Goal: Task Accomplishment & Management: Use online tool/utility

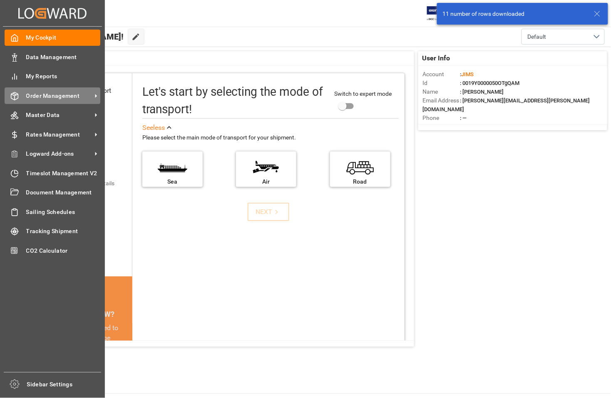
click at [57, 98] on span "Order Management" at bounding box center [59, 96] width 66 height 9
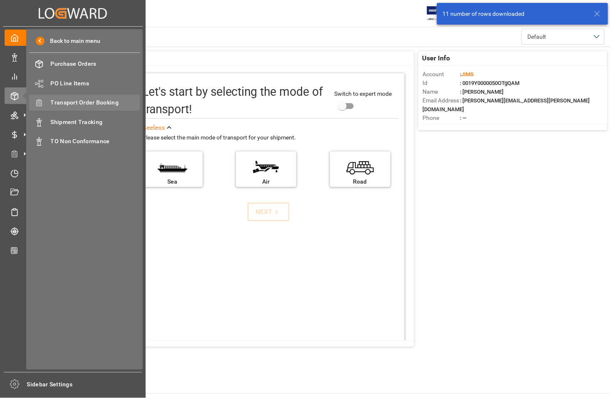
click at [71, 103] on span "Transport Order Booking" at bounding box center [95, 102] width 89 height 9
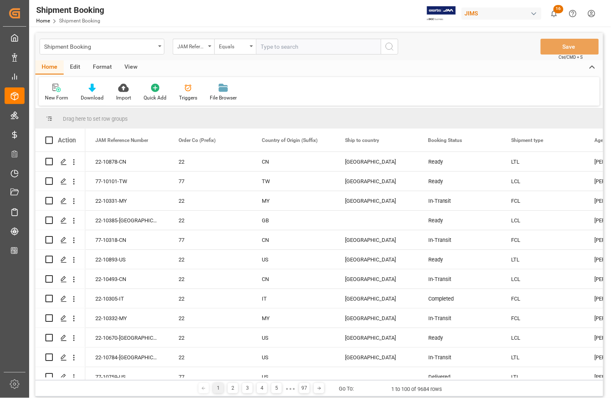
click at [273, 47] on input "text" at bounding box center [318, 47] width 125 height 16
type input "77-10269-[GEOGRAPHIC_DATA]"
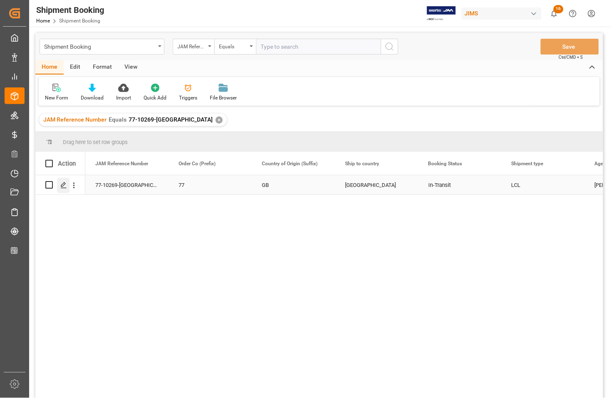
click at [62, 184] on polygon "Press SPACE to select this row." at bounding box center [63, 184] width 4 height 4
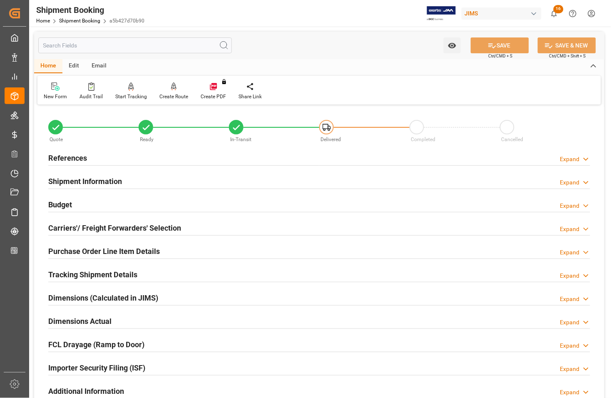
click at [57, 201] on h2 "Budget" at bounding box center [60, 204] width 24 height 11
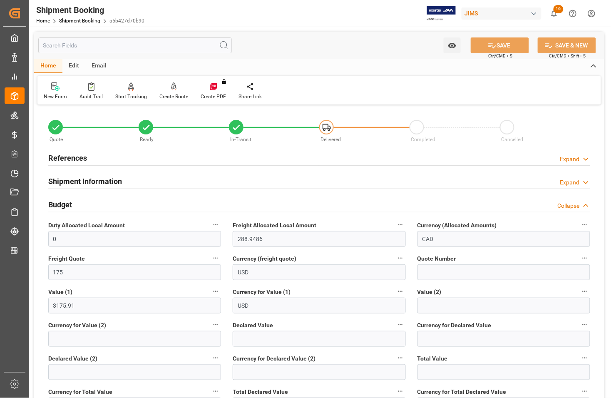
click at [57, 201] on h2 "Budget" at bounding box center [60, 204] width 24 height 11
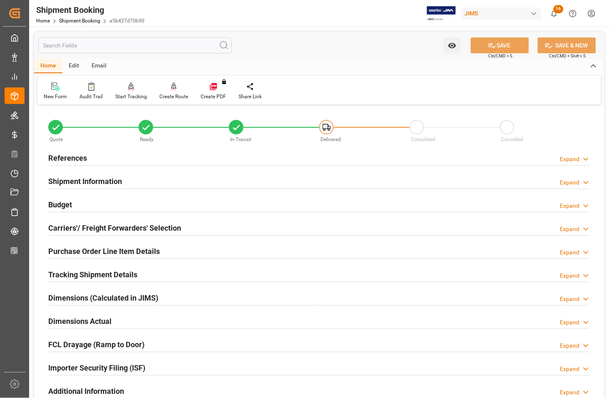
scroll to position [208, 0]
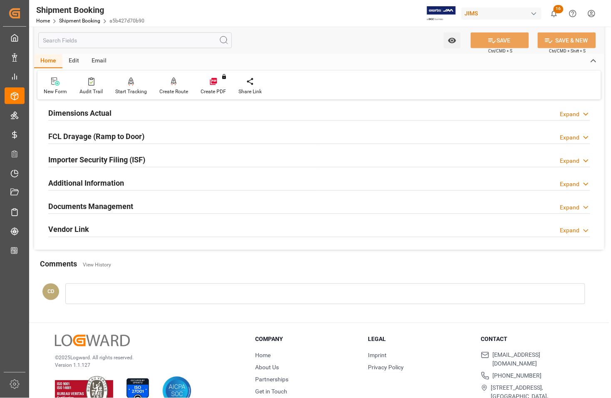
click at [72, 207] on h2 "Documents Management" at bounding box center [90, 206] width 85 height 11
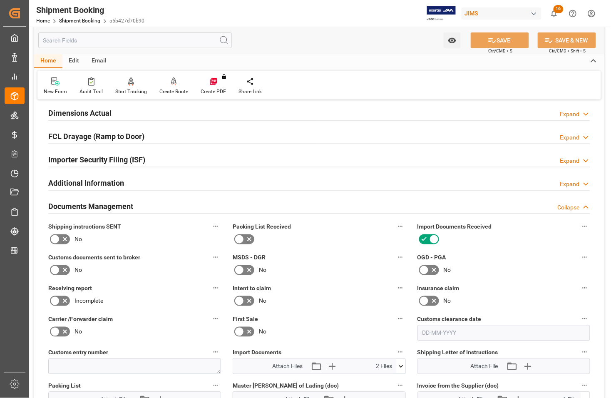
click at [57, 271] on icon at bounding box center [55, 270] width 10 height 10
click at [0, 0] on input "checkbox" at bounding box center [0, 0] width 0 height 0
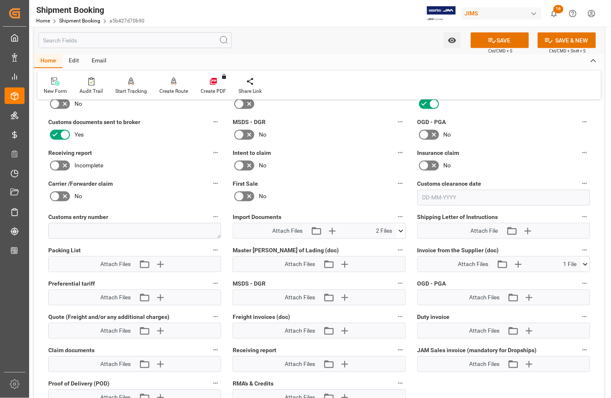
scroll to position [364, 0]
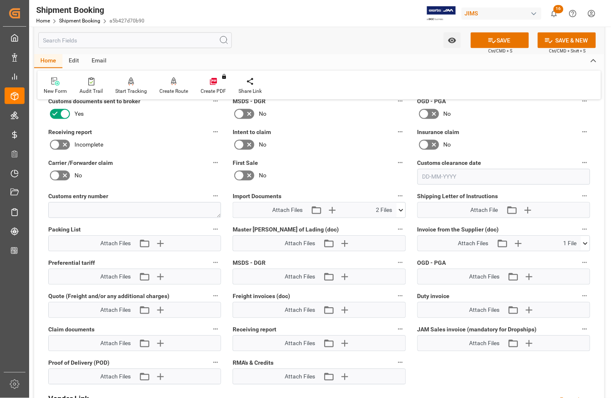
click at [400, 208] on icon at bounding box center [400, 210] width 9 height 9
click at [331, 210] on icon "button" at bounding box center [331, 209] width 13 height 13
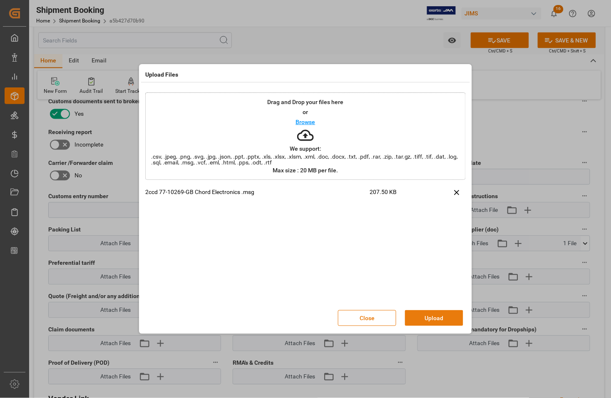
click at [431, 316] on button "Upload" at bounding box center [434, 318] width 58 height 16
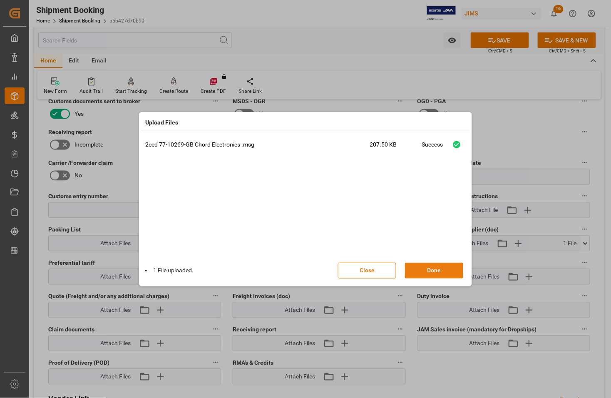
click at [435, 268] on button "Done" at bounding box center [434, 271] width 58 height 16
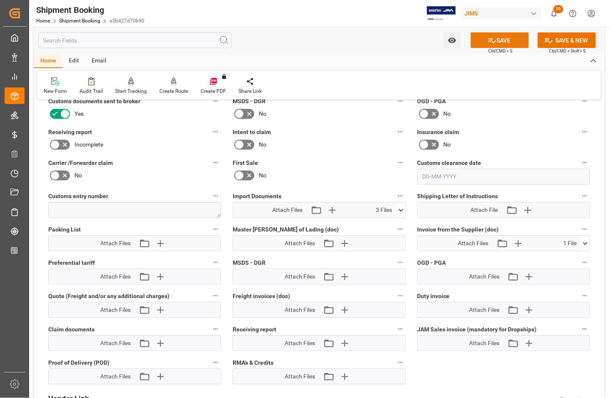
click at [492, 42] on icon at bounding box center [492, 40] width 9 height 9
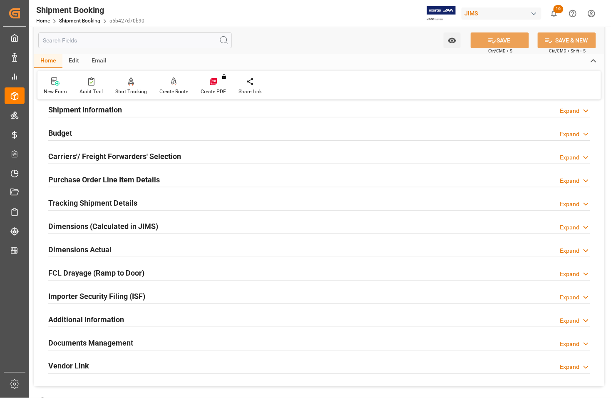
scroll to position [0, 0]
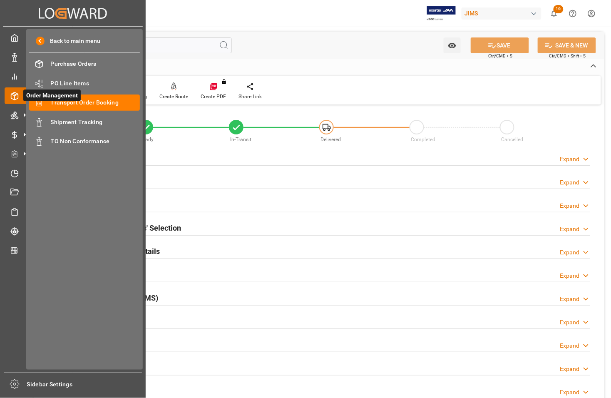
click at [79, 99] on span "Order Management" at bounding box center [51, 95] width 57 height 12
click at [78, 102] on span "Transport Order Booking" at bounding box center [95, 102] width 89 height 9
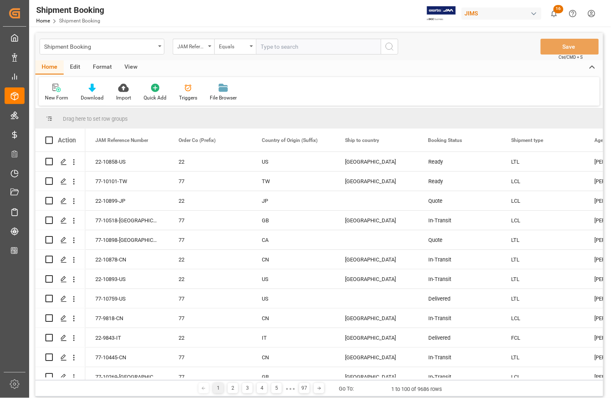
click at [270, 50] on input "text" at bounding box center [318, 47] width 125 height 16
type input "77-10411-[GEOGRAPHIC_DATA]"
click at [387, 47] on icon "search button" at bounding box center [389, 47] width 10 height 10
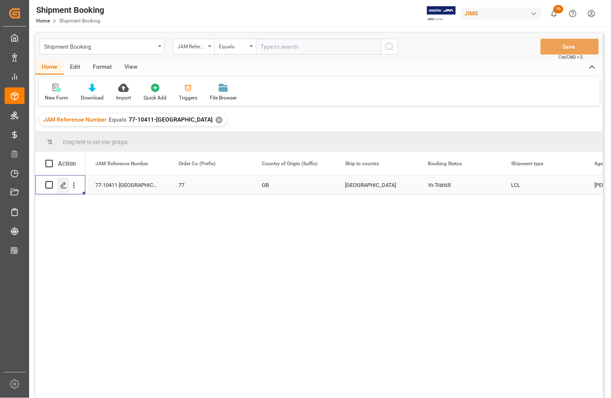
click at [63, 186] on icon "Press SPACE to select this row." at bounding box center [63, 185] width 7 height 7
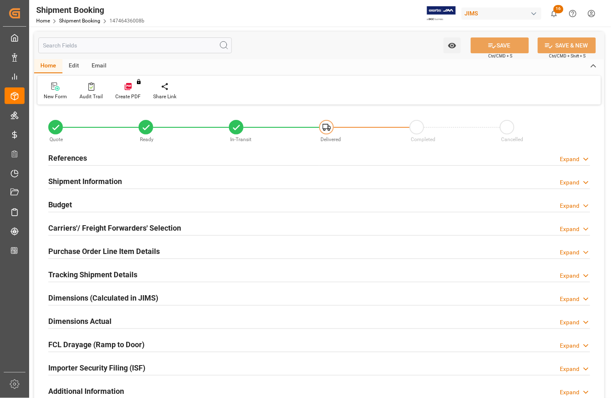
type input "0"
type input "6359.115"
type input "23711.86"
type input "0"
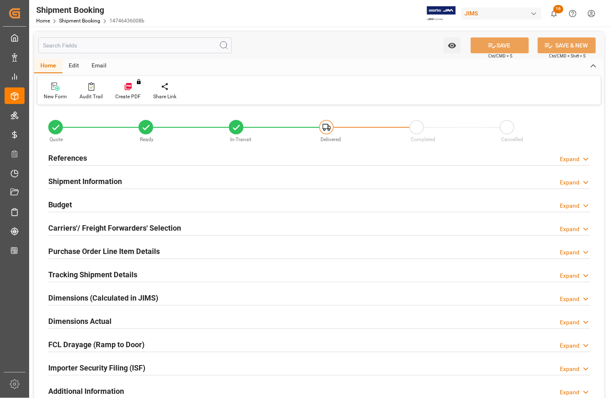
type input "0"
click at [63, 205] on h2 "Budget" at bounding box center [60, 204] width 24 height 11
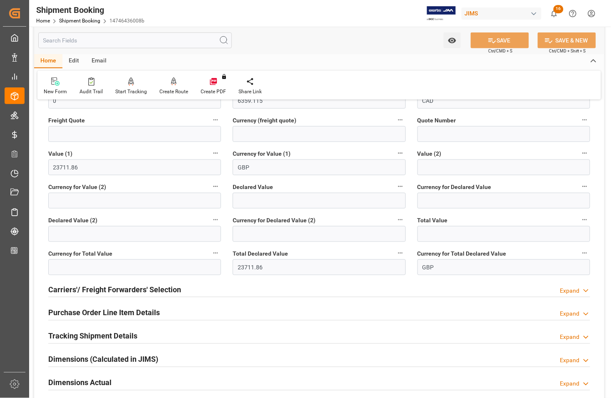
scroll to position [208, 0]
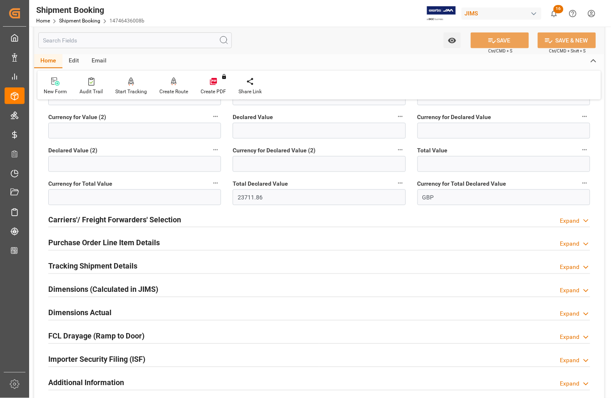
click at [77, 287] on h2 "Dimensions (Calculated in JIMS)" at bounding box center [103, 289] width 110 height 11
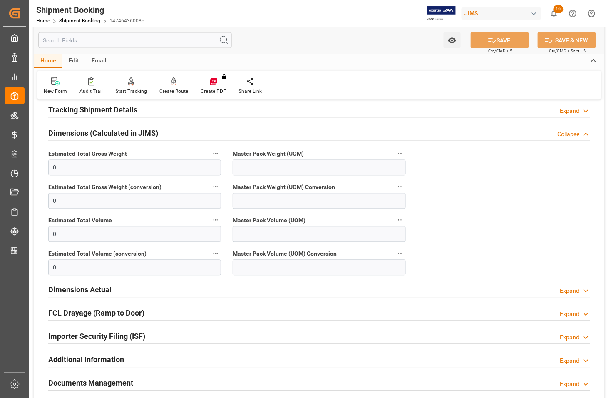
scroll to position [260, 0]
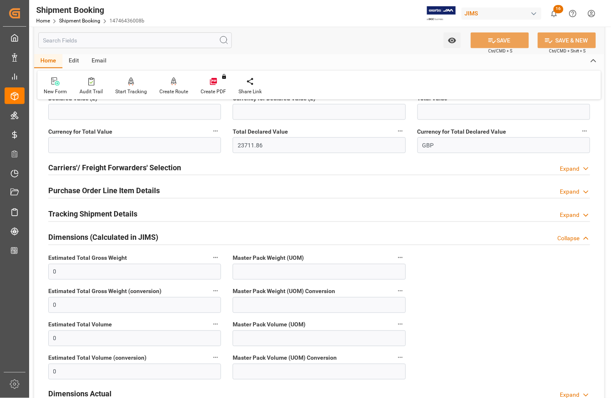
click at [71, 237] on h2 "Dimensions (Calculated in JIMS)" at bounding box center [103, 237] width 110 height 11
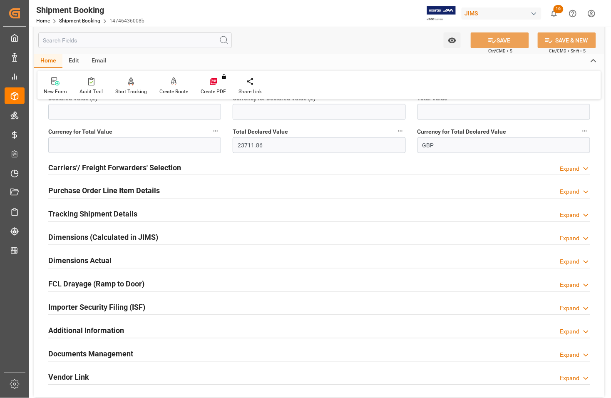
click at [72, 261] on h2 "Dimensions Actual" at bounding box center [79, 260] width 63 height 11
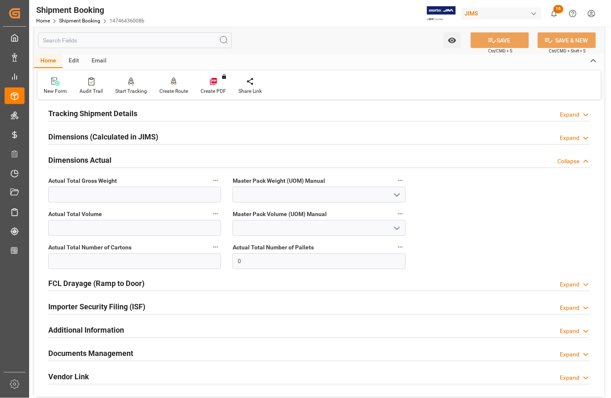
scroll to position [364, 0]
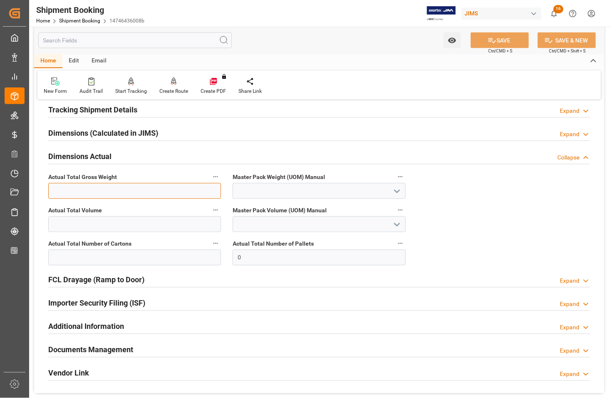
click at [86, 191] on input "text" at bounding box center [134, 191] width 173 height 16
type input "738"
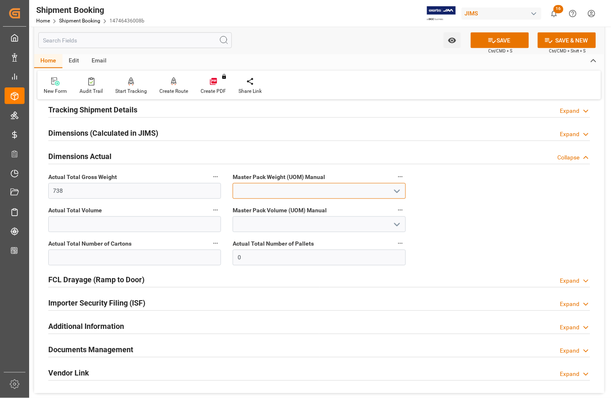
click at [250, 192] on input at bounding box center [319, 191] width 173 height 16
click at [396, 195] on icon "open menu" at bounding box center [397, 191] width 10 height 10
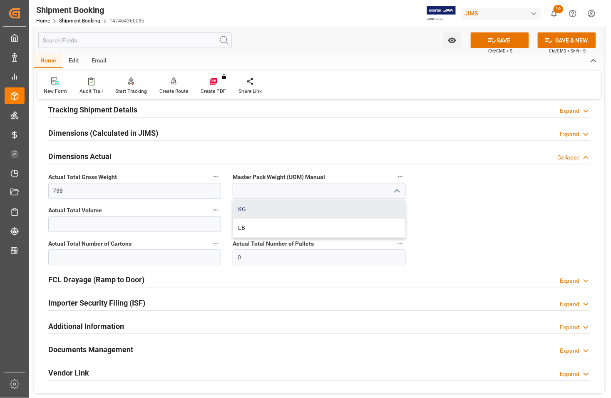
click at [273, 207] on div "KG" at bounding box center [319, 209] width 172 height 19
type input "KG"
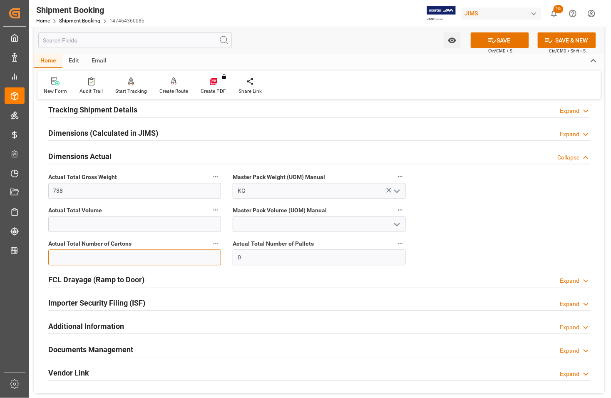
click at [127, 252] on input "text" at bounding box center [134, 258] width 173 height 16
type input "40"
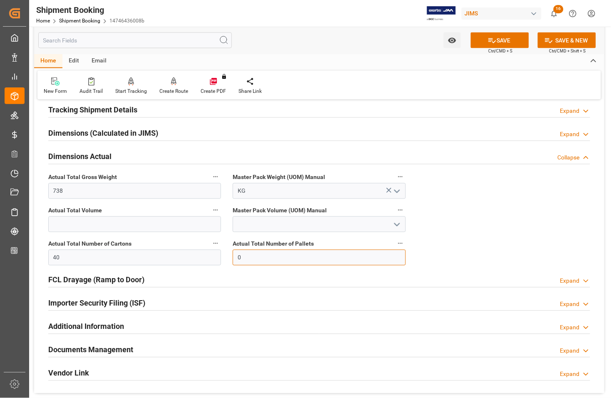
click at [268, 252] on input "0" at bounding box center [319, 258] width 173 height 16
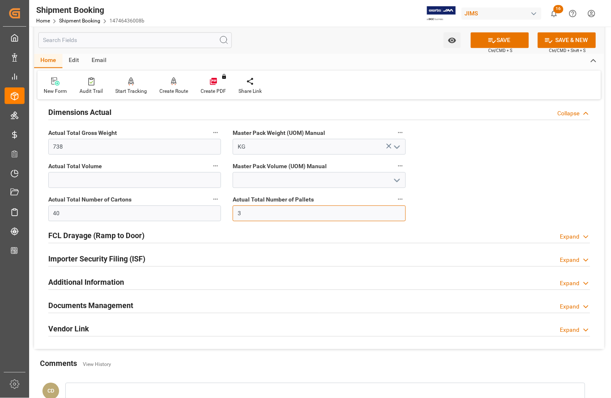
scroll to position [468, 0]
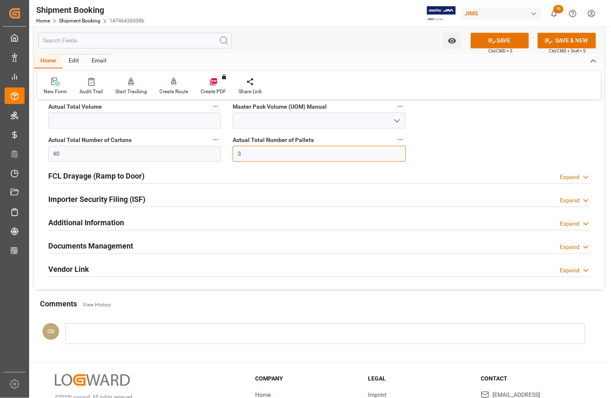
type input "3"
click at [89, 246] on h2 "Documents Management" at bounding box center [90, 245] width 85 height 11
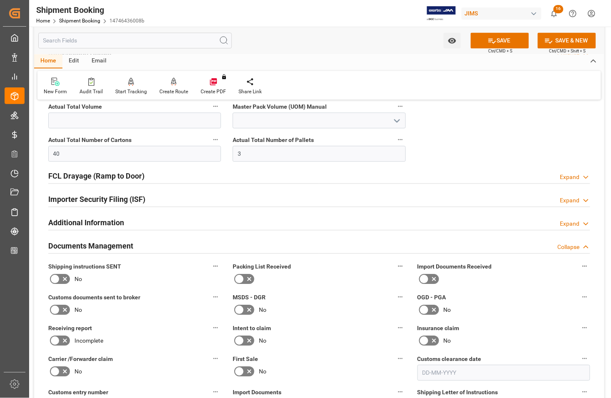
click at [244, 277] on icon at bounding box center [249, 279] width 10 height 10
click at [0, 0] on input "checkbox" at bounding box center [0, 0] width 0 height 0
click at [425, 278] on icon at bounding box center [423, 279] width 5 height 4
click at [0, 0] on input "checkbox" at bounding box center [0, 0] width 0 height 0
click at [55, 306] on icon at bounding box center [55, 310] width 10 height 10
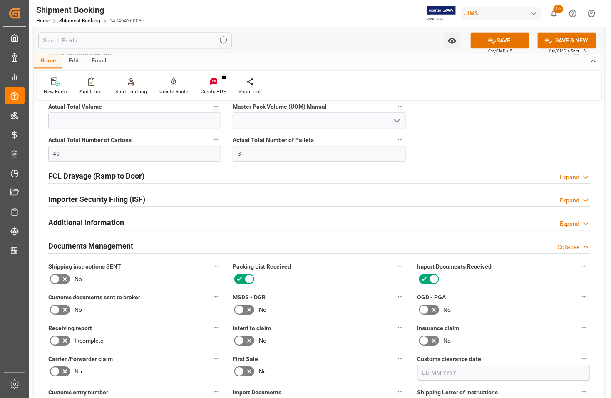
click at [0, 0] on input "checkbox" at bounding box center [0, 0] width 0 height 0
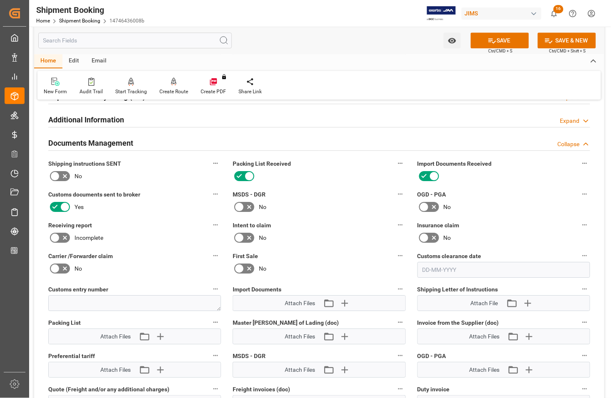
scroll to position [572, 0]
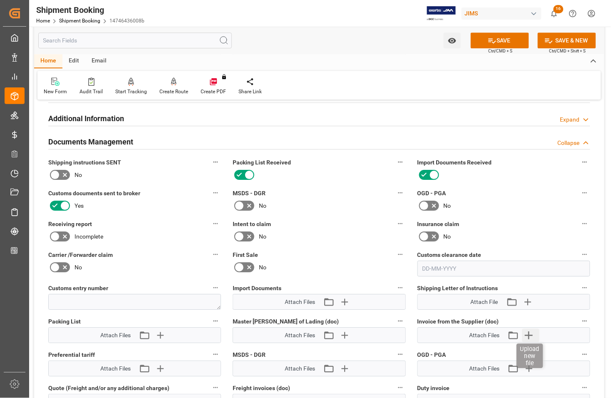
click at [528, 332] on icon "button" at bounding box center [528, 334] width 13 height 13
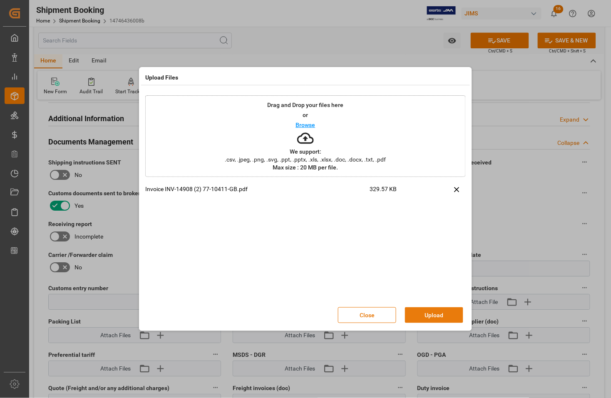
click at [429, 313] on button "Upload" at bounding box center [434, 315] width 58 height 16
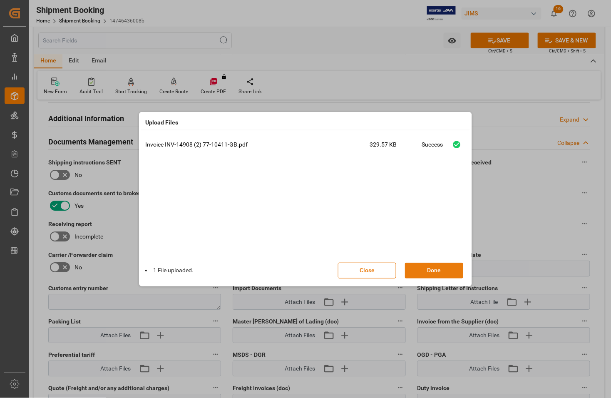
click at [436, 270] on button "Done" at bounding box center [434, 271] width 58 height 16
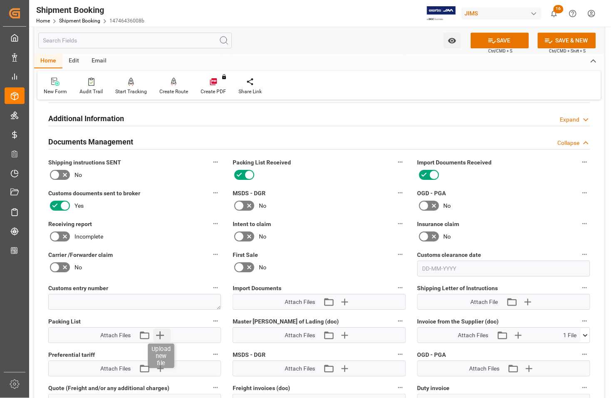
click at [163, 332] on icon "button" at bounding box center [159, 334] width 13 height 13
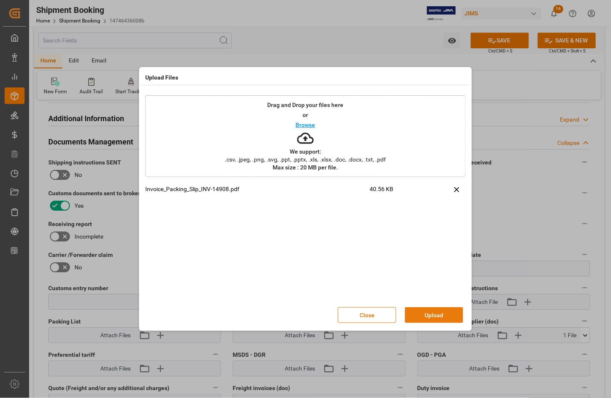
click at [432, 313] on button "Upload" at bounding box center [434, 315] width 58 height 16
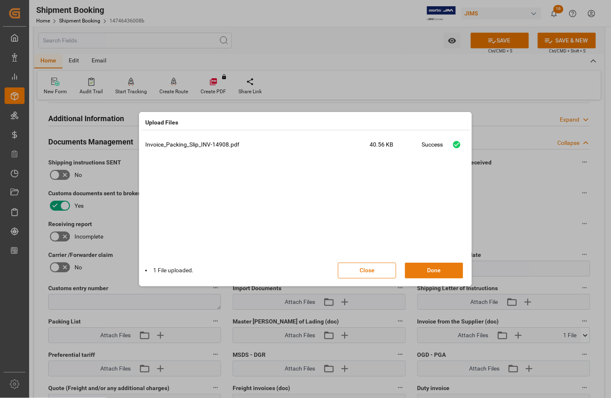
click at [438, 273] on button "Done" at bounding box center [434, 271] width 58 height 16
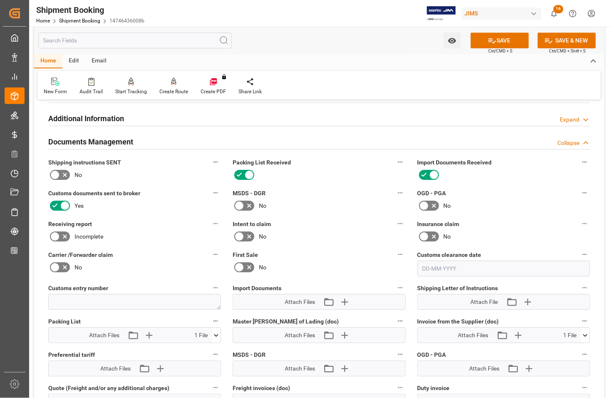
click at [102, 142] on h2 "Documents Management" at bounding box center [90, 141] width 85 height 11
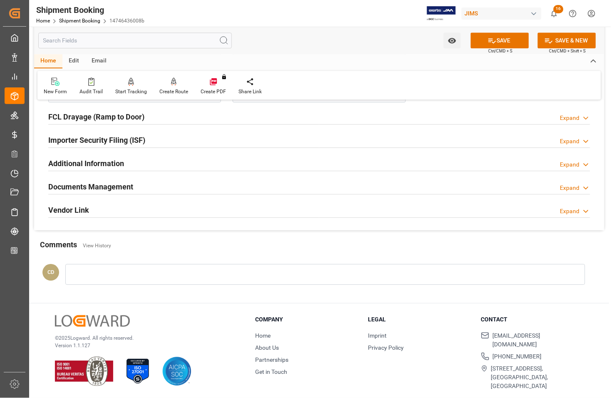
click at [102, 142] on h2 "Importer Security Filing (ISF)" at bounding box center [96, 139] width 97 height 11
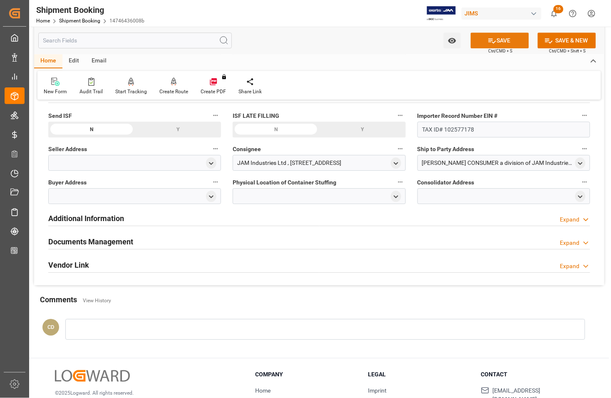
click at [509, 38] on button "SAVE" at bounding box center [500, 40] width 58 height 16
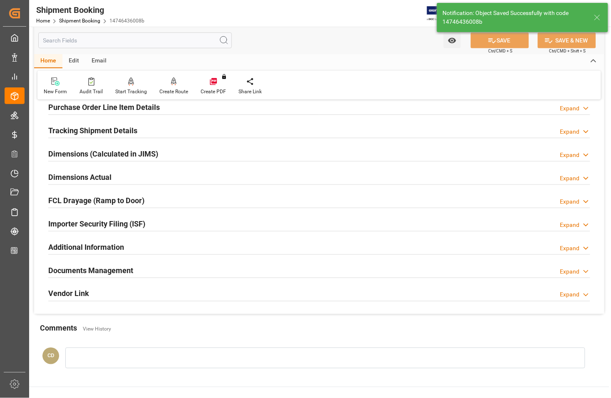
scroll to position [124, 0]
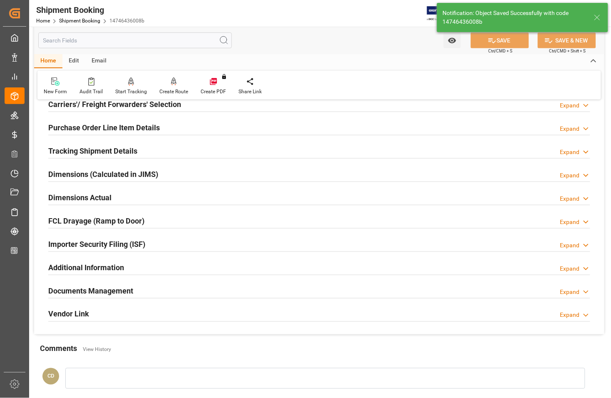
click at [74, 105] on h2 "Carriers'/ Freight Forwarders' Selection" at bounding box center [114, 104] width 133 height 11
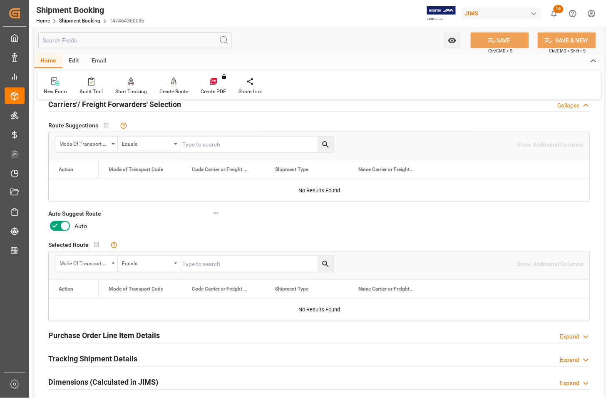
click at [61, 223] on icon at bounding box center [65, 226] width 10 height 10
click at [0, 0] on input "checkbox" at bounding box center [0, 0] width 0 height 0
click at [500, 42] on button "SAVE" at bounding box center [500, 40] width 58 height 16
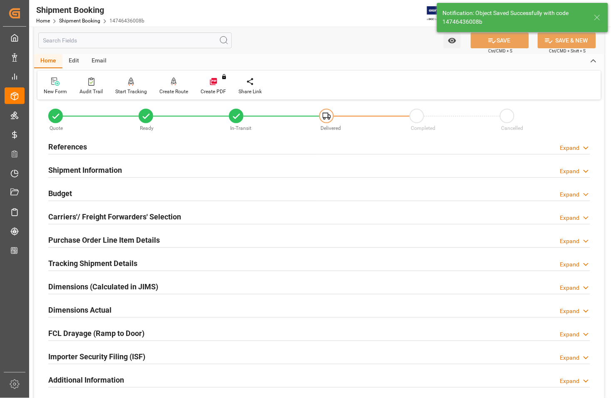
scroll to position [0, 0]
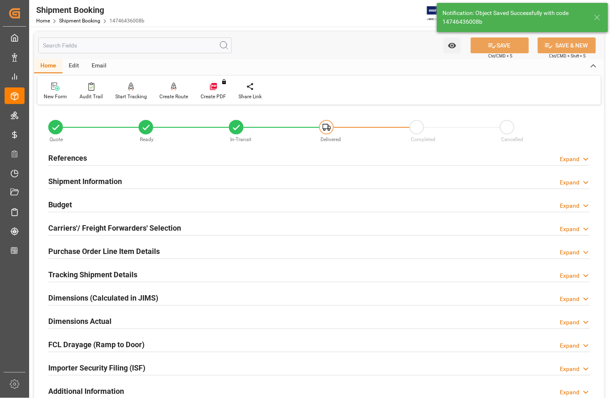
click at [66, 156] on h2 "References" at bounding box center [67, 157] width 39 height 11
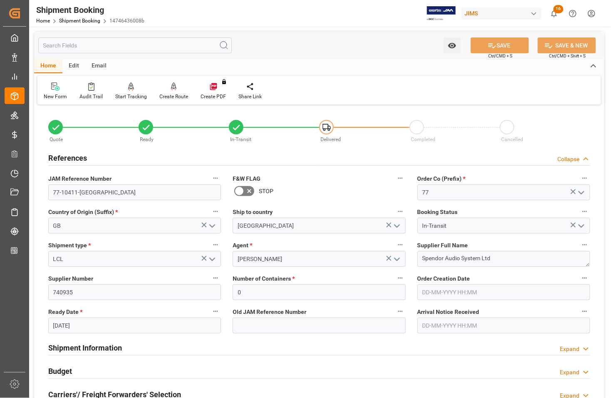
click at [66, 156] on h2 "References" at bounding box center [67, 157] width 39 height 11
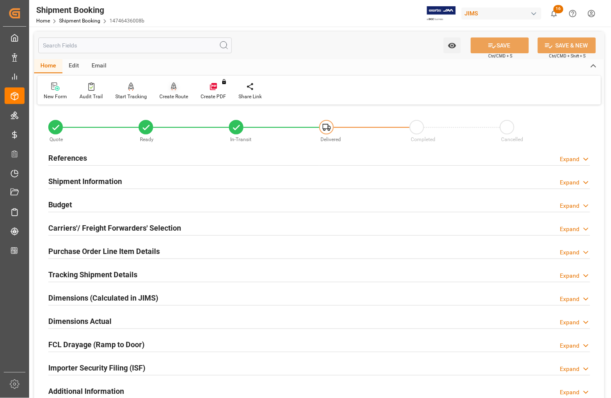
click at [169, 93] on div "Create Route" at bounding box center [173, 96] width 29 height 7
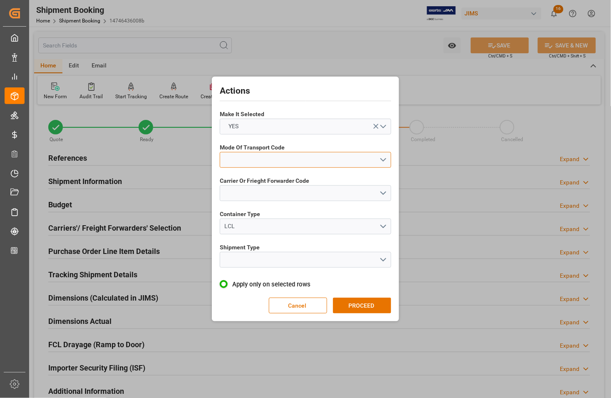
click at [283, 156] on button "open menu" at bounding box center [305, 160] width 171 height 16
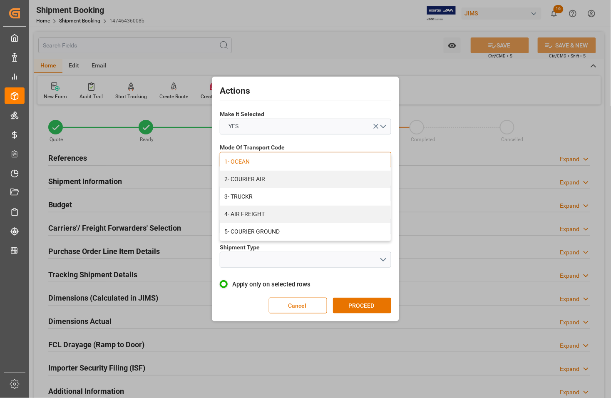
click at [269, 161] on div "1- OCEAN" at bounding box center [305, 161] width 171 height 17
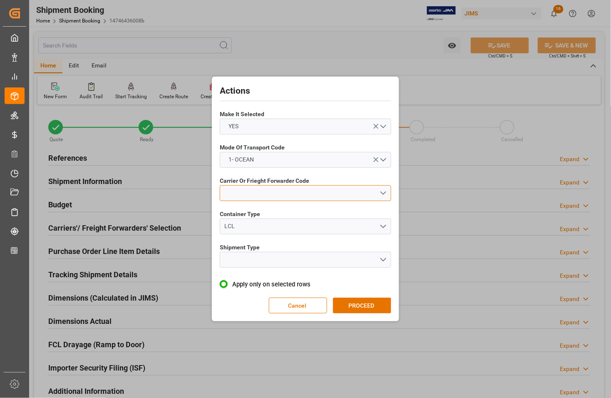
click at [268, 192] on button "open menu" at bounding box center [305, 193] width 171 height 16
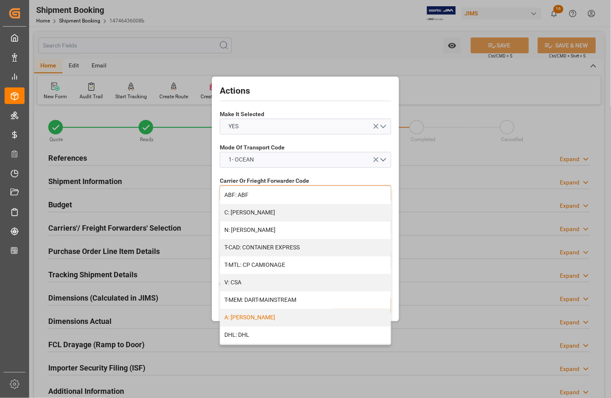
click at [259, 315] on div "A: [PERSON_NAME]" at bounding box center [305, 317] width 171 height 17
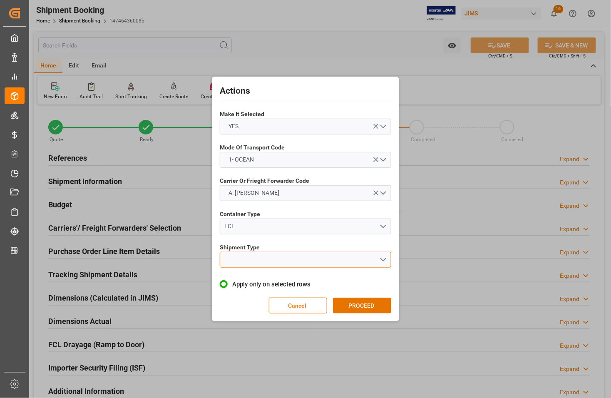
click at [267, 261] on button "open menu" at bounding box center [305, 260] width 171 height 16
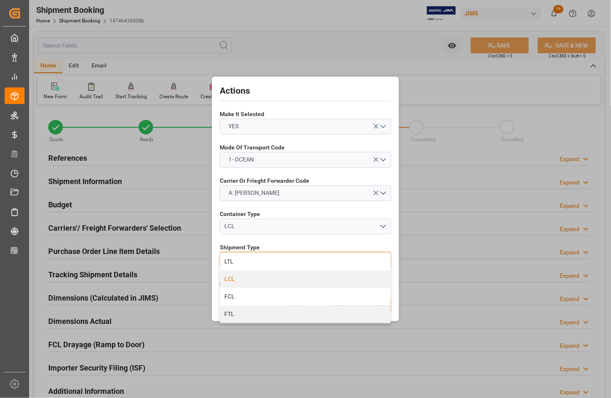
click at [238, 277] on div "LCL" at bounding box center [305, 278] width 171 height 17
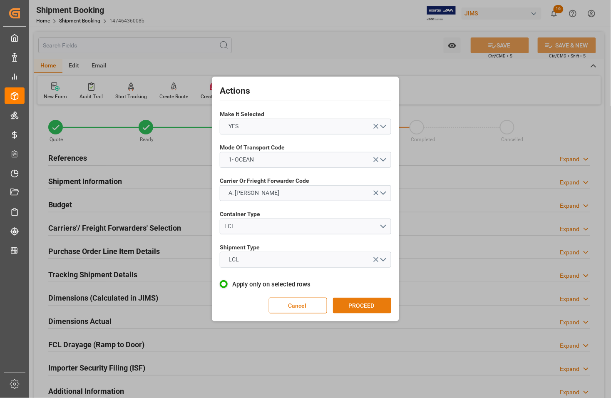
click at [359, 304] on button "PROCEED" at bounding box center [362, 305] width 58 height 16
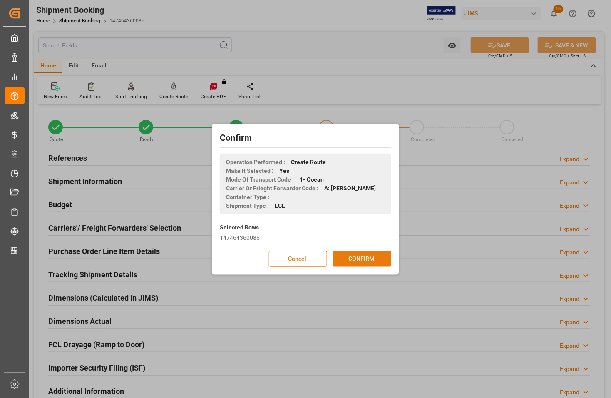
click at [361, 260] on button "CONFIRM" at bounding box center [362, 259] width 58 height 16
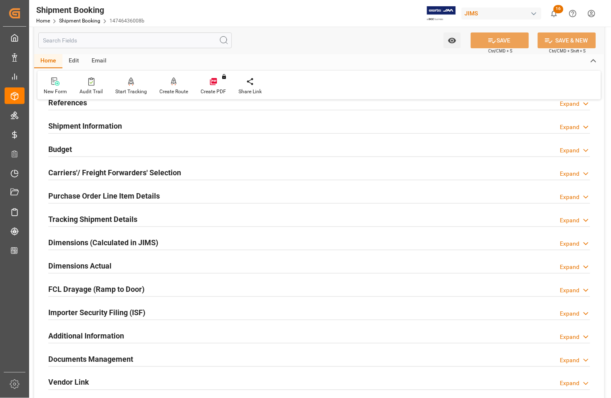
scroll to position [156, 0]
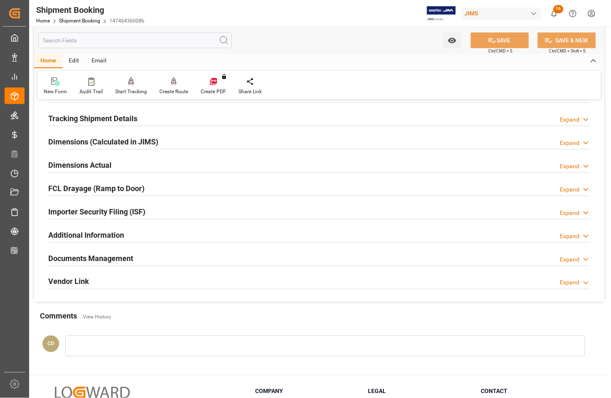
click at [69, 254] on h2 "Documents Management" at bounding box center [90, 258] width 85 height 11
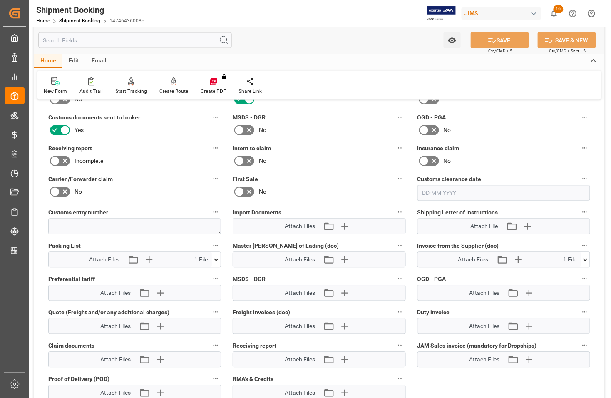
scroll to position [364, 0]
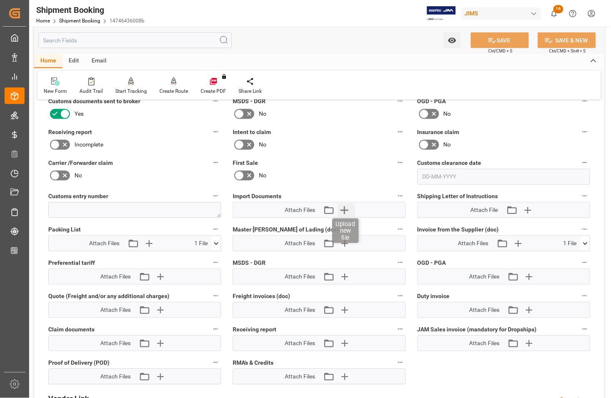
click at [346, 209] on icon "button" at bounding box center [343, 209] width 13 height 13
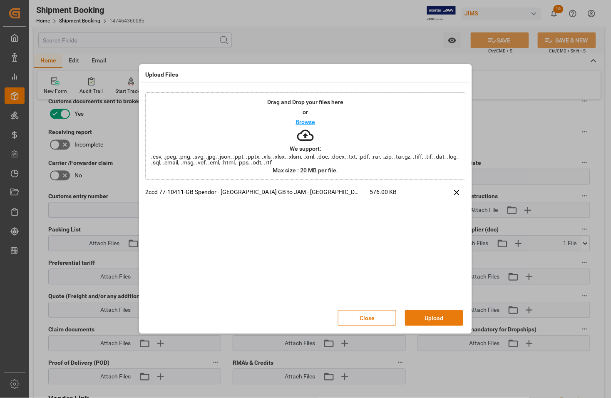
click at [438, 317] on button "Upload" at bounding box center [434, 318] width 58 height 16
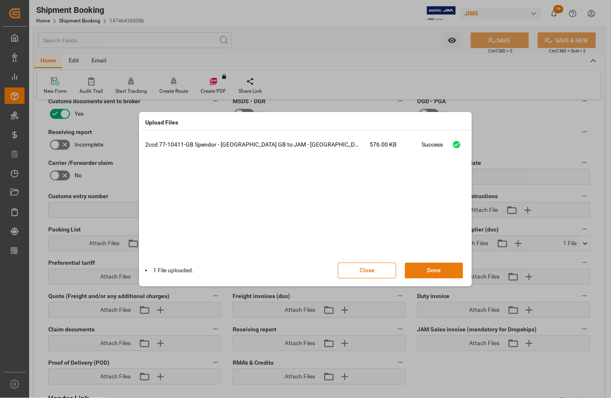
click at [438, 272] on button "Done" at bounding box center [434, 271] width 58 height 16
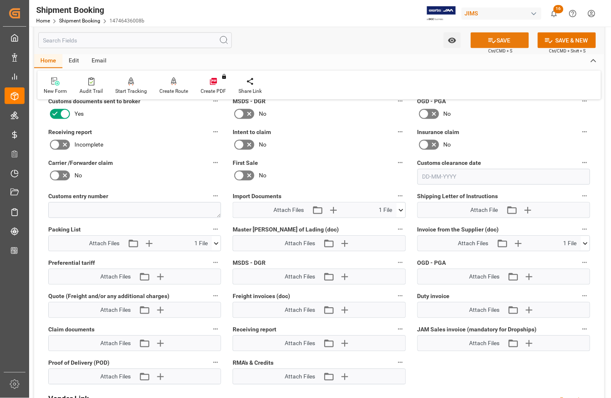
click at [491, 40] on icon at bounding box center [492, 40] width 9 height 9
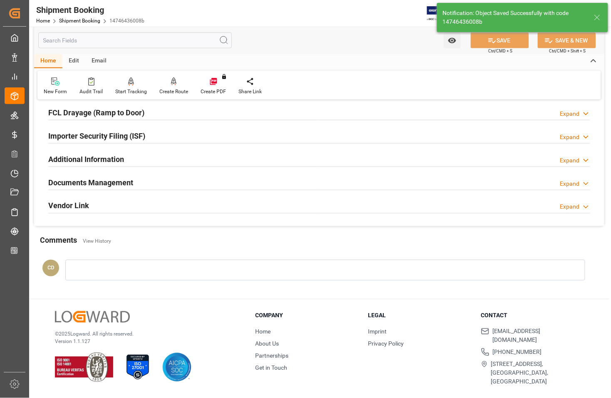
scroll to position [228, 0]
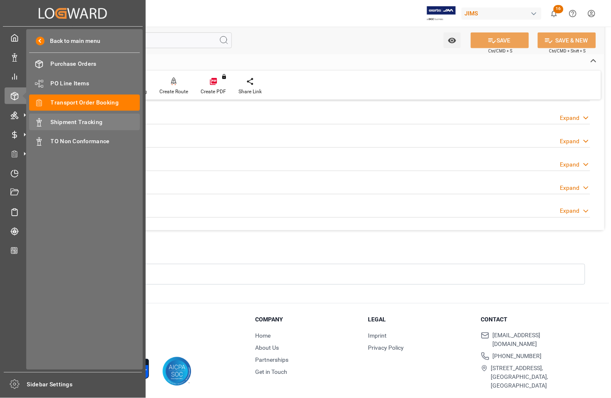
click at [63, 121] on span "Shipment Tracking" at bounding box center [95, 122] width 89 height 9
